Goal: Task Accomplishment & Management: Manage account settings

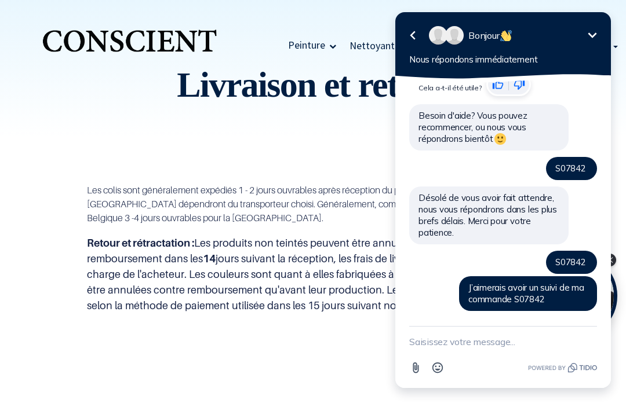
scroll to position [176, 0]
click at [592, 31] on icon "Réduire" at bounding box center [592, 35] width 14 height 14
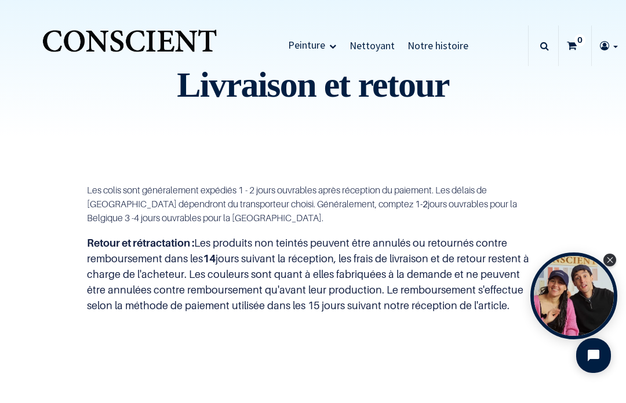
click at [608, 261] on icon "Close Tolstoy widget" at bounding box center [609, 260] width 6 height 6
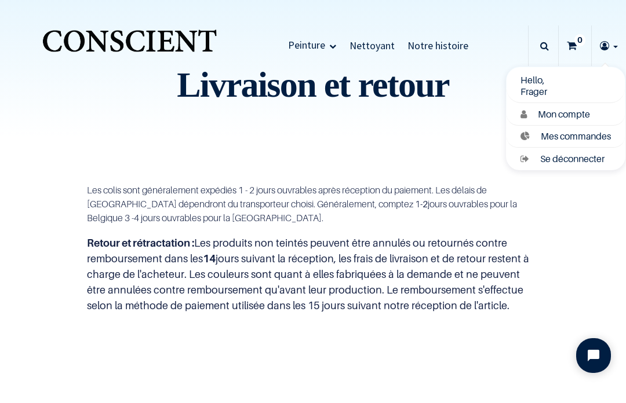
click at [577, 113] on span "Mon compte" at bounding box center [564, 114] width 52 height 12
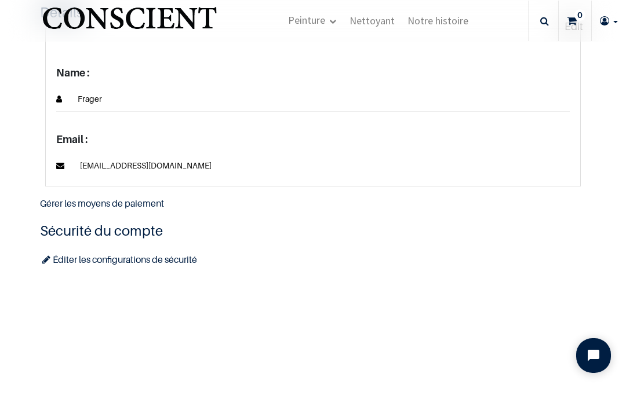
scroll to position [180, 0]
click at [76, 229] on h4 "Sécurité du compte" at bounding box center [313, 232] width 546 height 20
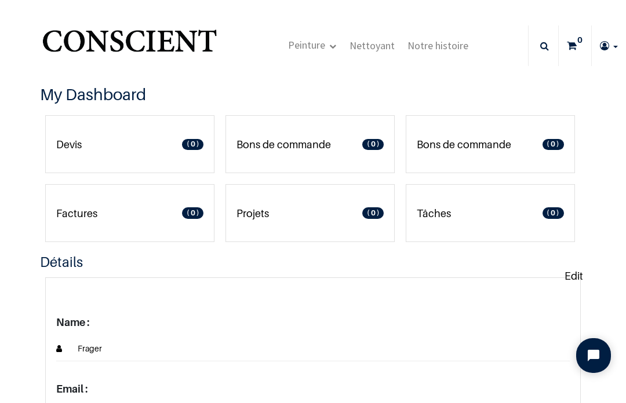
scroll to position [0, 0]
click at [477, 116] on link "Bons de commande 0" at bounding box center [489, 144] width 169 height 58
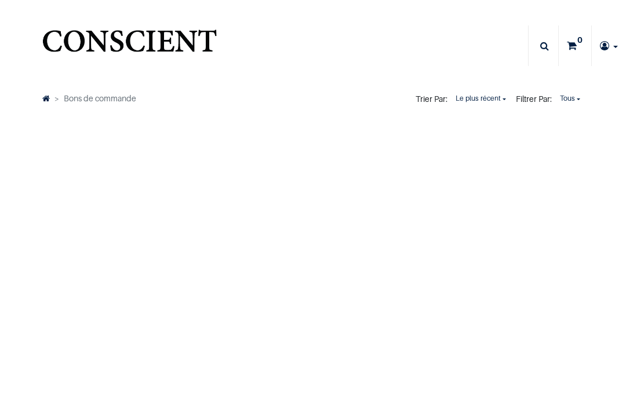
type input "[EMAIL_ADDRESS][DOMAIN_NAME]"
click at [89, 97] on li "Bons de commande" at bounding box center [93, 99] width 86 height 14
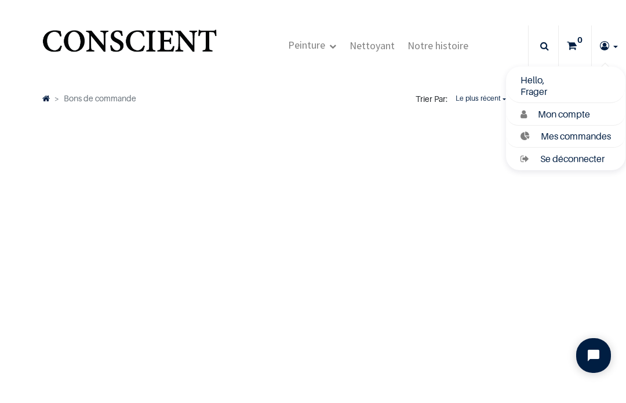
click at [577, 111] on span "Mon compte" at bounding box center [564, 114] width 52 height 12
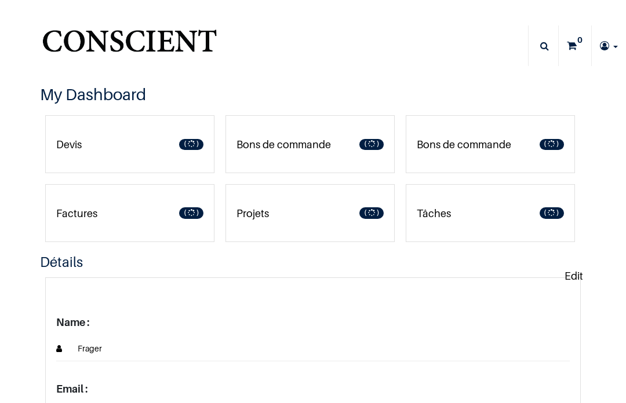
type input "[EMAIL_ADDRESS][DOMAIN_NAME]"
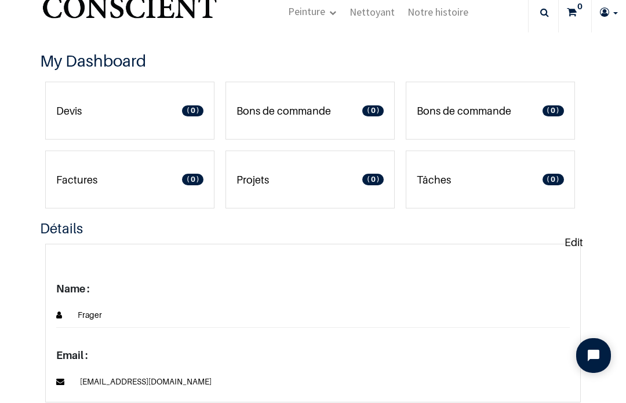
scroll to position [32, 0]
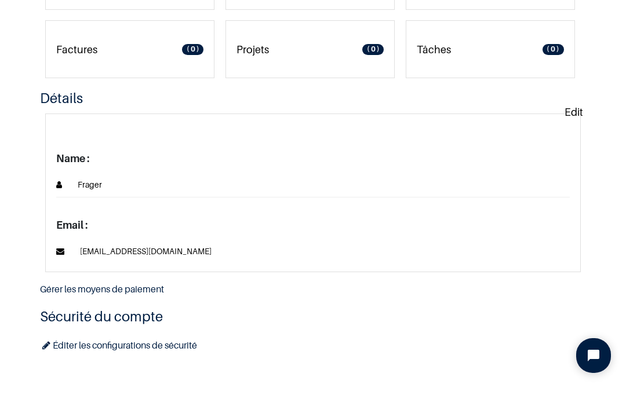
scroll to position [95, 0]
click at [599, 353] on icon "Open chat widget" at bounding box center [600, 356] width 18 height 18
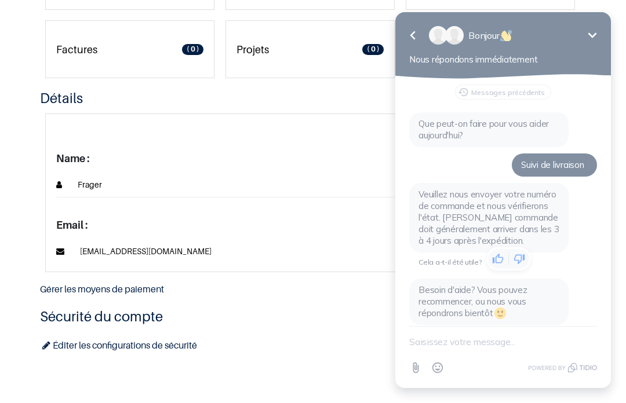
scroll to position [176, 0]
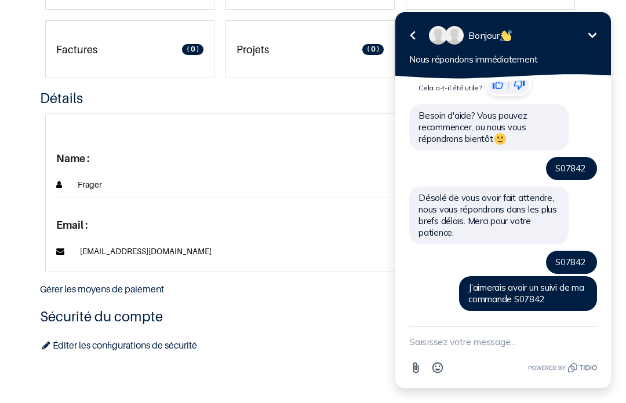
click at [357, 335] on div "Sécurité du compte Éditer les configurations de sécurité" at bounding box center [313, 330] width 546 height 47
click at [594, 36] on icon "Réduire" at bounding box center [592, 35] width 14 height 14
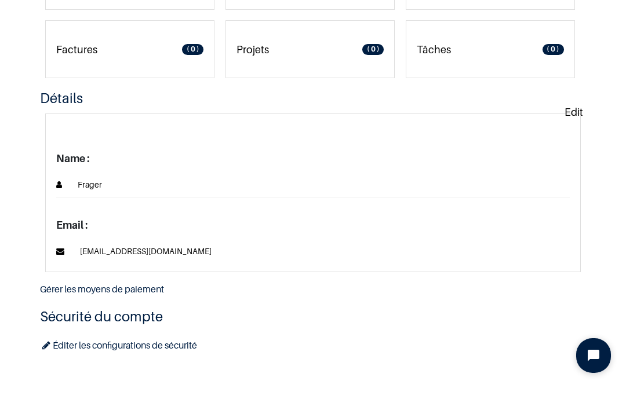
click at [129, 247] on span "[EMAIL_ADDRESS][DOMAIN_NAME]" at bounding box center [138, 251] width 145 height 14
click at [122, 250] on span "[EMAIL_ADDRESS][DOMAIN_NAME]" at bounding box center [138, 251] width 145 height 14
click at [82, 187] on span "Frager" at bounding box center [83, 185] width 38 height 14
click at [90, 316] on h4 "Sécurité du compte" at bounding box center [313, 317] width 546 height 20
click at [103, 287] on link "Gérer les moyens de paiement" at bounding box center [102, 289] width 124 height 12
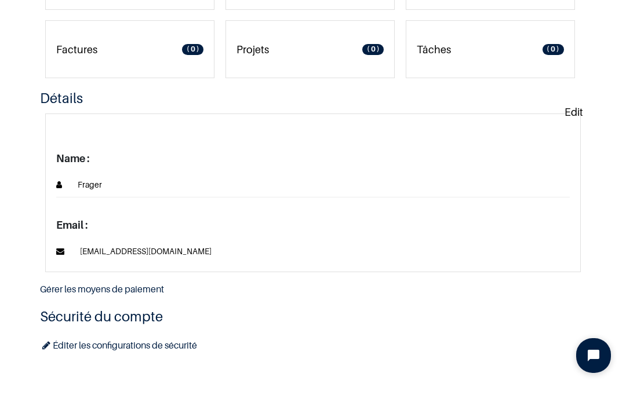
click at [68, 340] on link "Éditer les configurations de sécurité" at bounding box center [118, 345] width 157 height 12
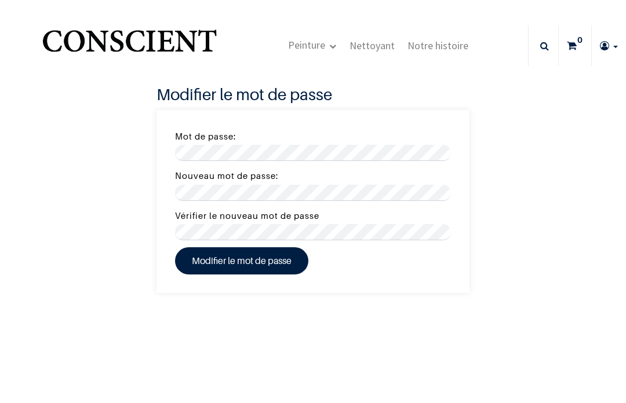
type input "[EMAIL_ADDRESS][DOMAIN_NAME]"
